Goal: Task Accomplishment & Management: Use online tool/utility

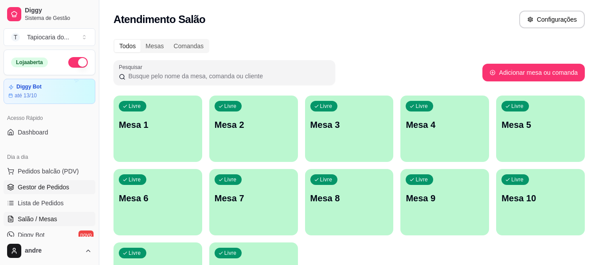
click at [56, 188] on span "Gestor de Pedidos" at bounding box center [43, 187] width 51 height 9
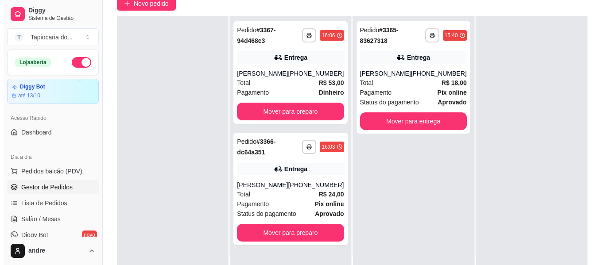
scroll to position [89, 0]
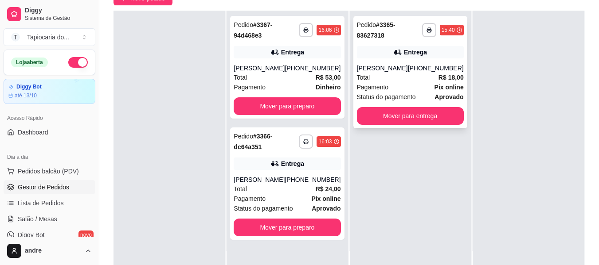
click at [388, 73] on div "[PERSON_NAME]" at bounding box center [382, 68] width 51 height 9
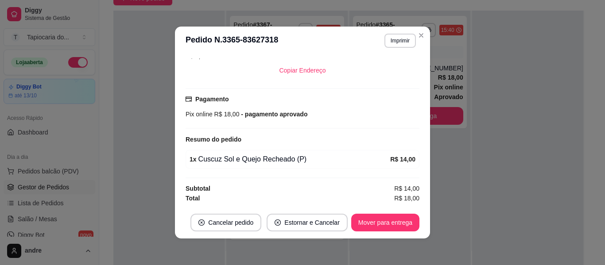
scroll to position [2, 0]
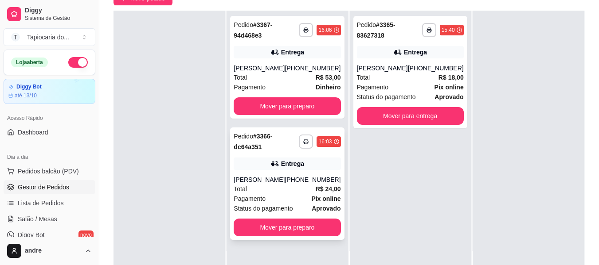
click at [262, 175] on div "**********" at bounding box center [287, 184] width 114 height 113
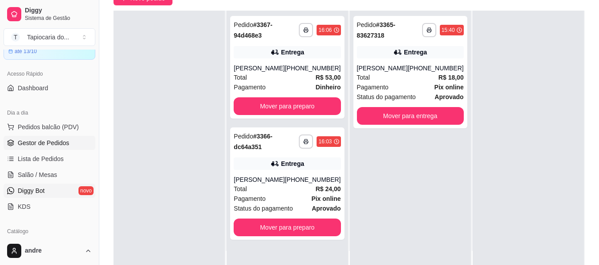
click at [74, 195] on link "Diggy Bot novo" at bounding box center [50, 191] width 92 height 14
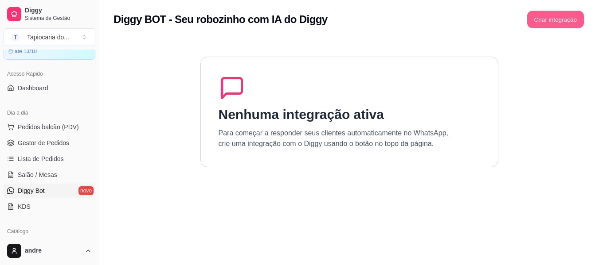
click at [565, 18] on button "Criar integração" at bounding box center [555, 19] width 57 height 17
